Goal: Task Accomplishment & Management: Manage account settings

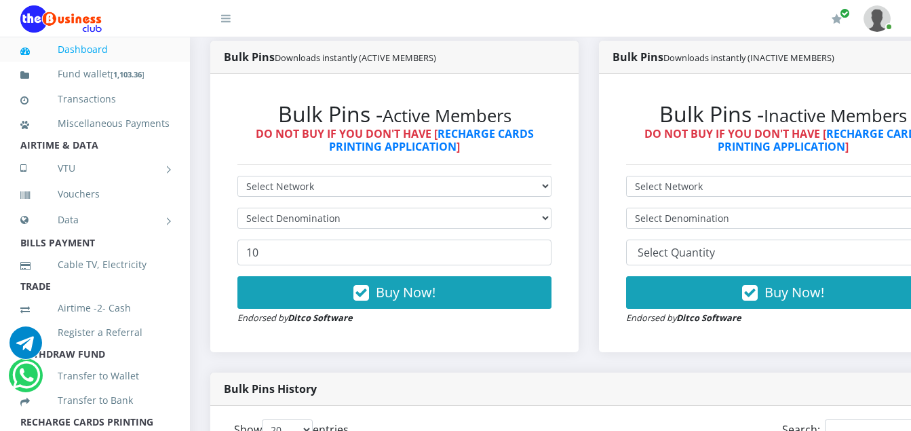
scroll to position [380, 0]
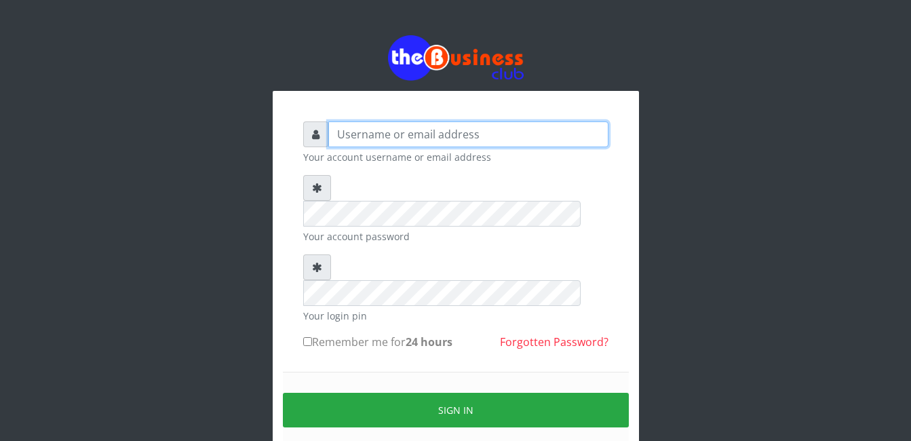
type input "Mlanga"
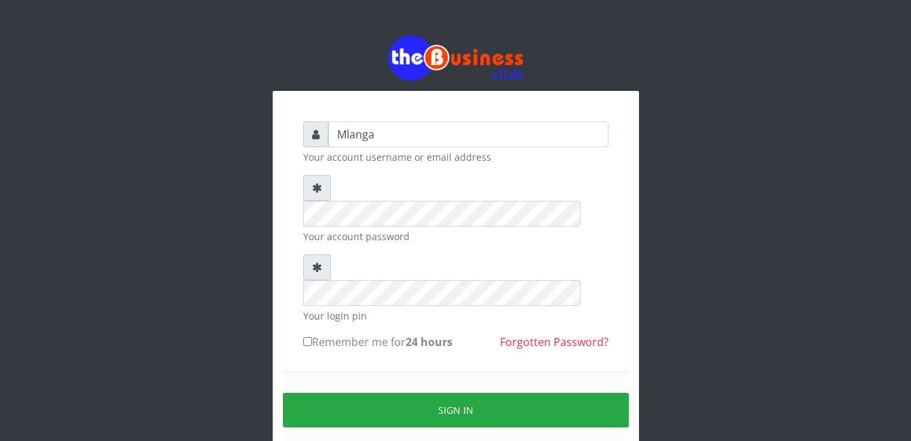
click at [179, 338] on div "Mlanga Your account username or email address Your account password Your login …" at bounding box center [455, 270] width 773 height 540
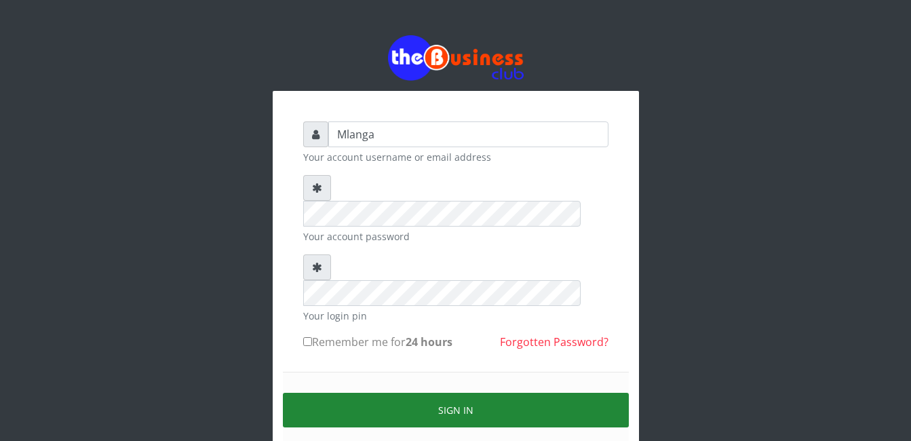
click at [454, 393] on button "Sign in" at bounding box center [456, 410] width 346 height 35
